Goal: Find specific page/section: Find specific page/section

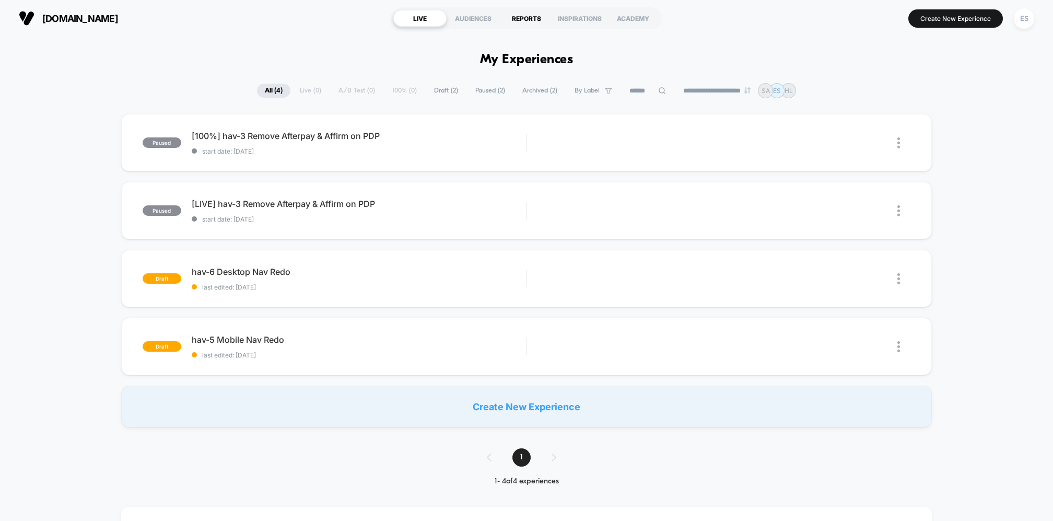
click at [522, 20] on div "REPORTS" at bounding box center [526, 18] width 53 height 17
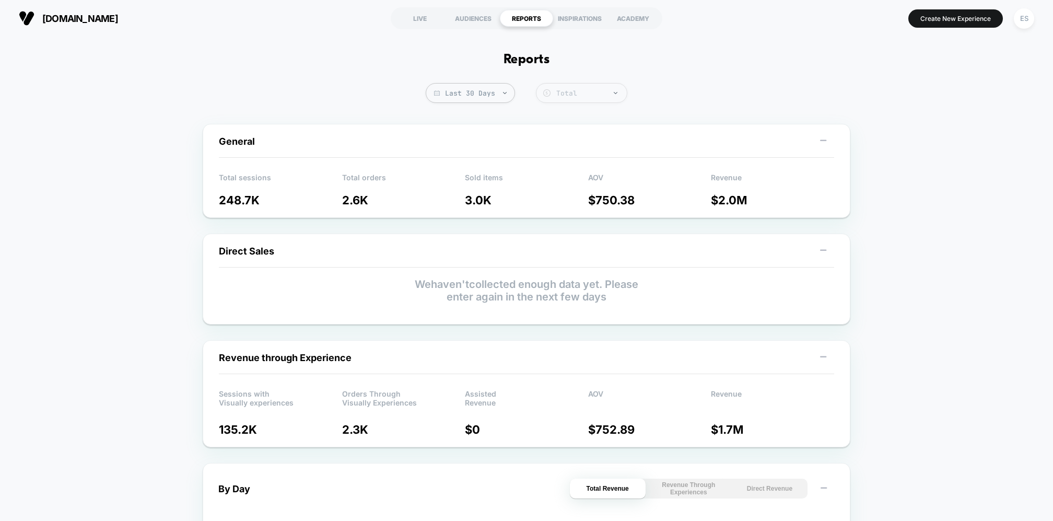
click at [601, 92] on div "Total" at bounding box center [588, 93] width 65 height 9
click at [566, 21] on div "INSPIRATIONS" at bounding box center [579, 18] width 53 height 17
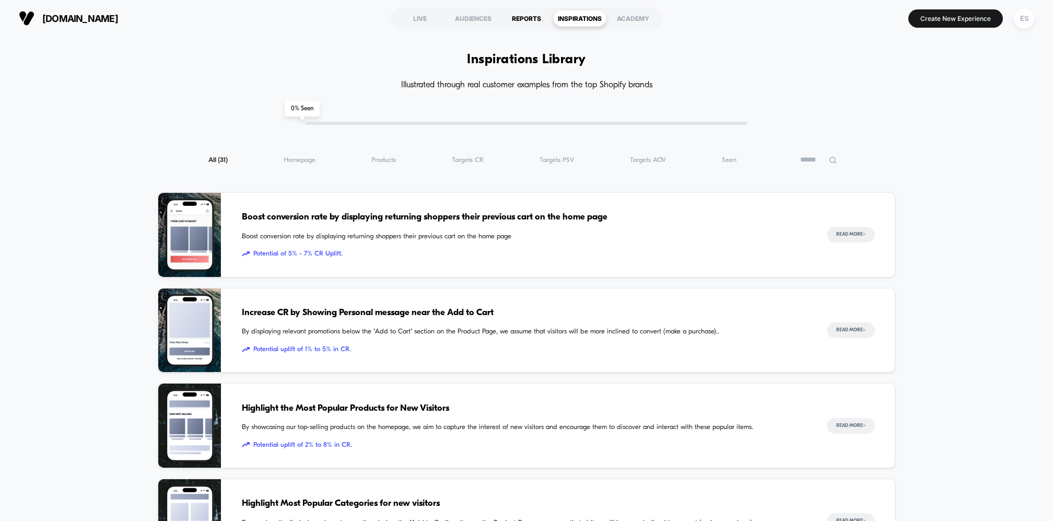
click at [527, 18] on div "REPORTS" at bounding box center [526, 18] width 53 height 17
